Goal: Navigation & Orientation: Understand site structure

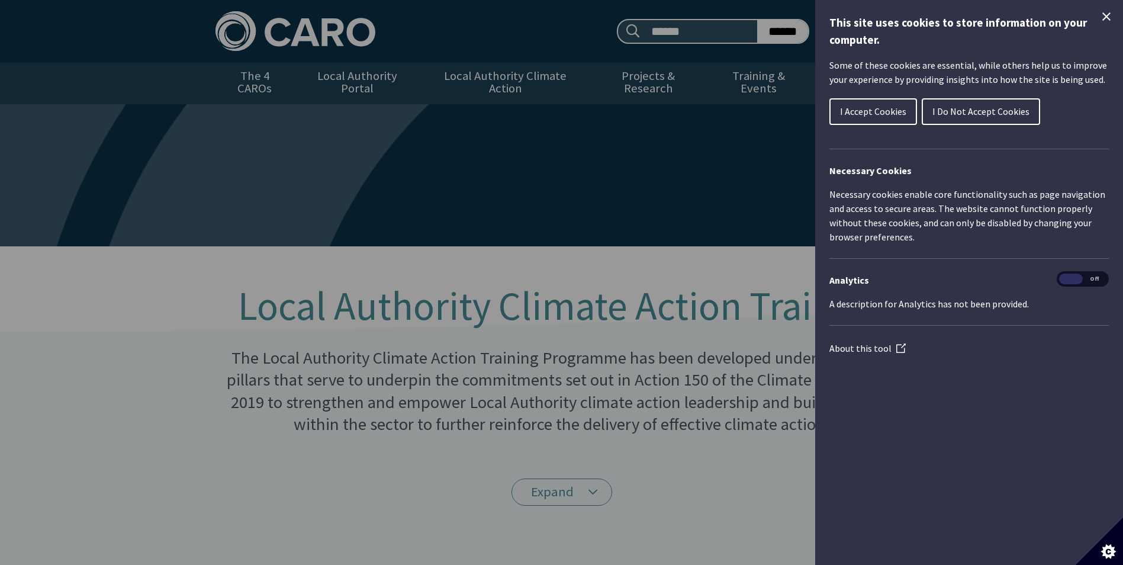
click at [874, 105] on span "I Accept Cookies" at bounding box center [873, 111] width 66 height 12
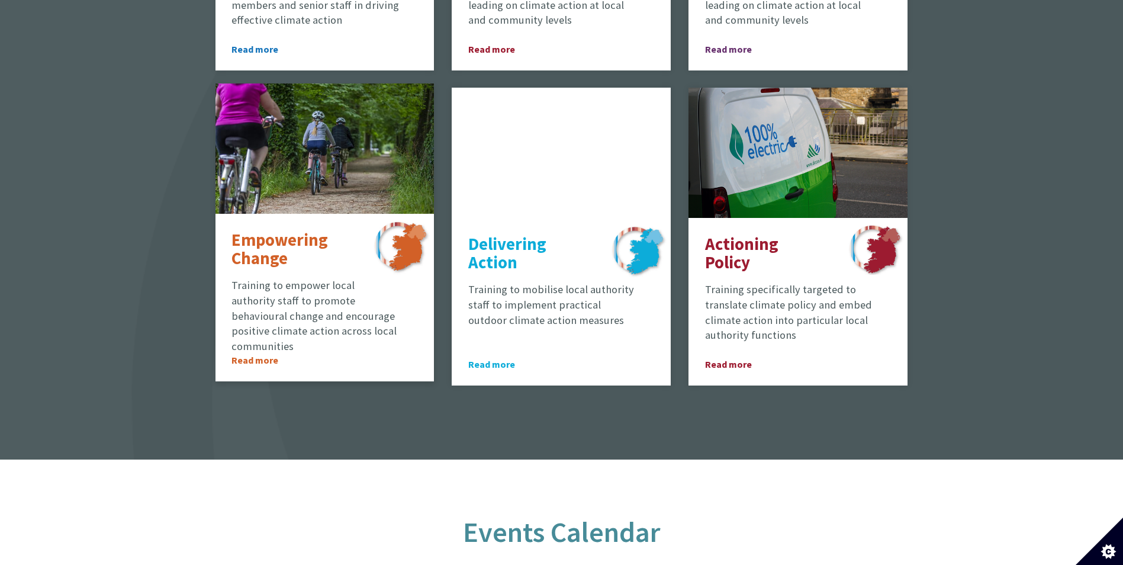
scroll to position [829, 0]
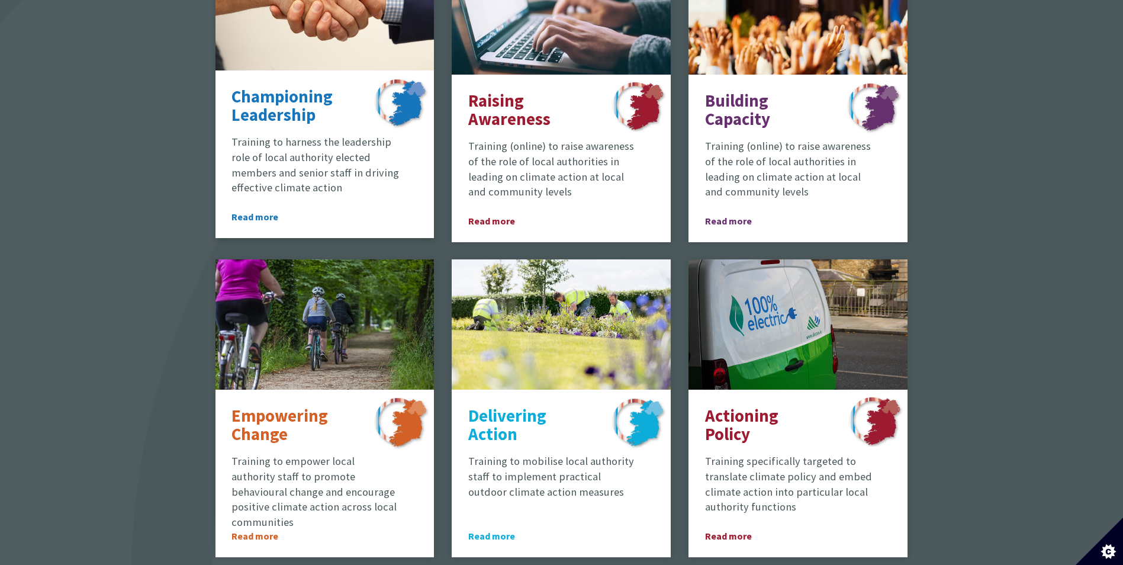
click at [255, 210] on span "Read more" at bounding box center [264, 217] width 66 height 14
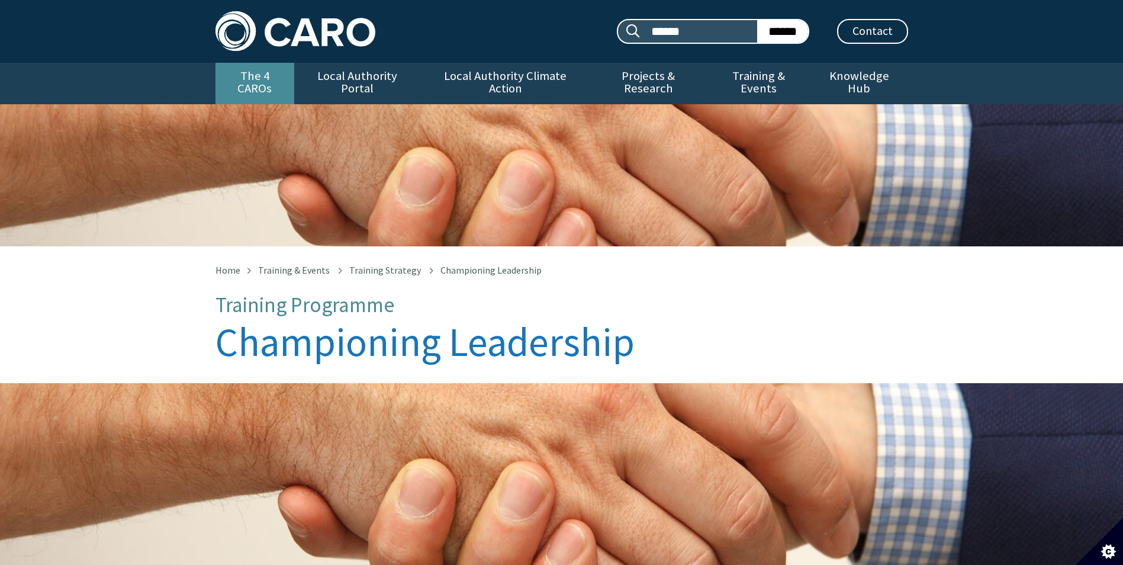
click at [253, 81] on link "The 4 CAROs" at bounding box center [254, 83] width 79 height 41
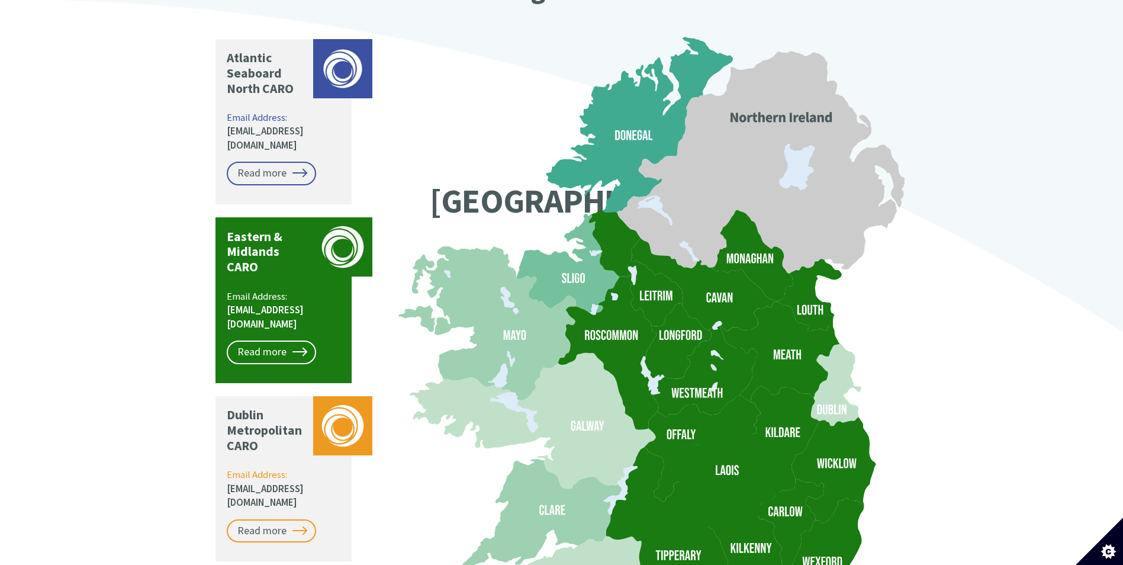
scroll to position [1006, 0]
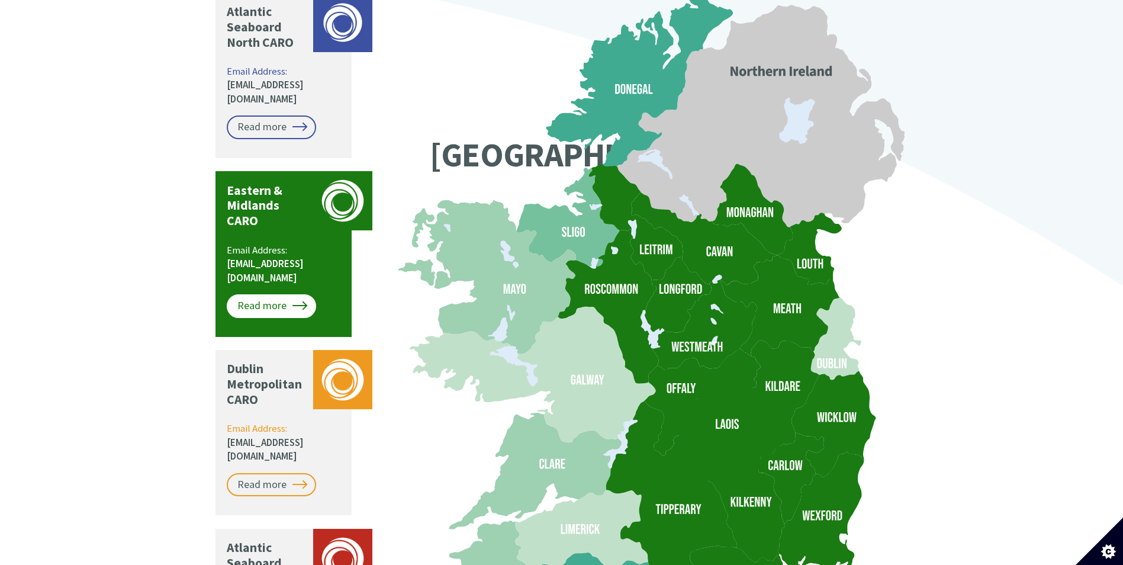
click at [247, 294] on link "Read more" at bounding box center [271, 306] width 89 height 24
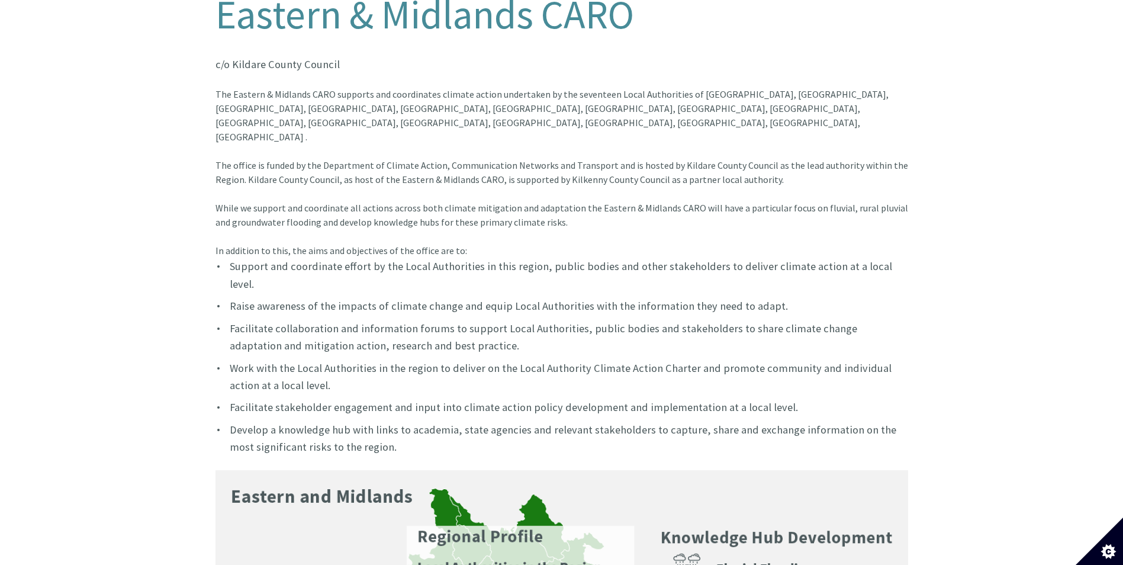
scroll to position [296, 0]
